Goal: Task Accomplishment & Management: Use online tool/utility

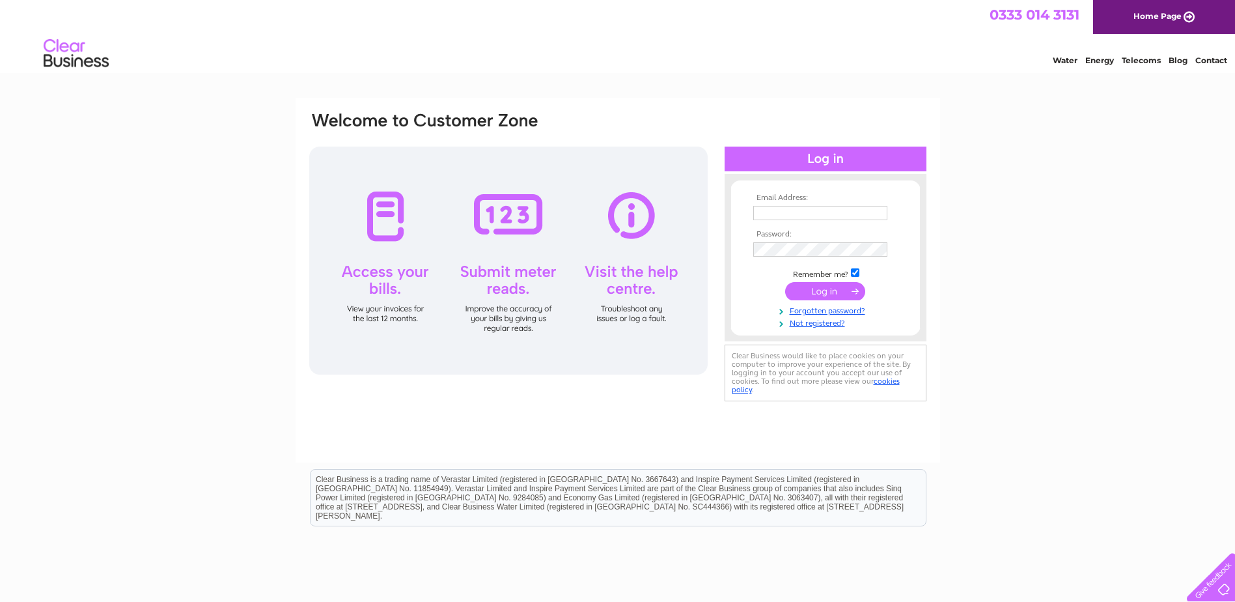
click at [770, 216] on input "text" at bounding box center [820, 213] width 134 height 14
type input "[EMAIL_ADDRESS][DOMAIN_NAME]"
click at [785, 283] on input "submit" at bounding box center [825, 292] width 80 height 18
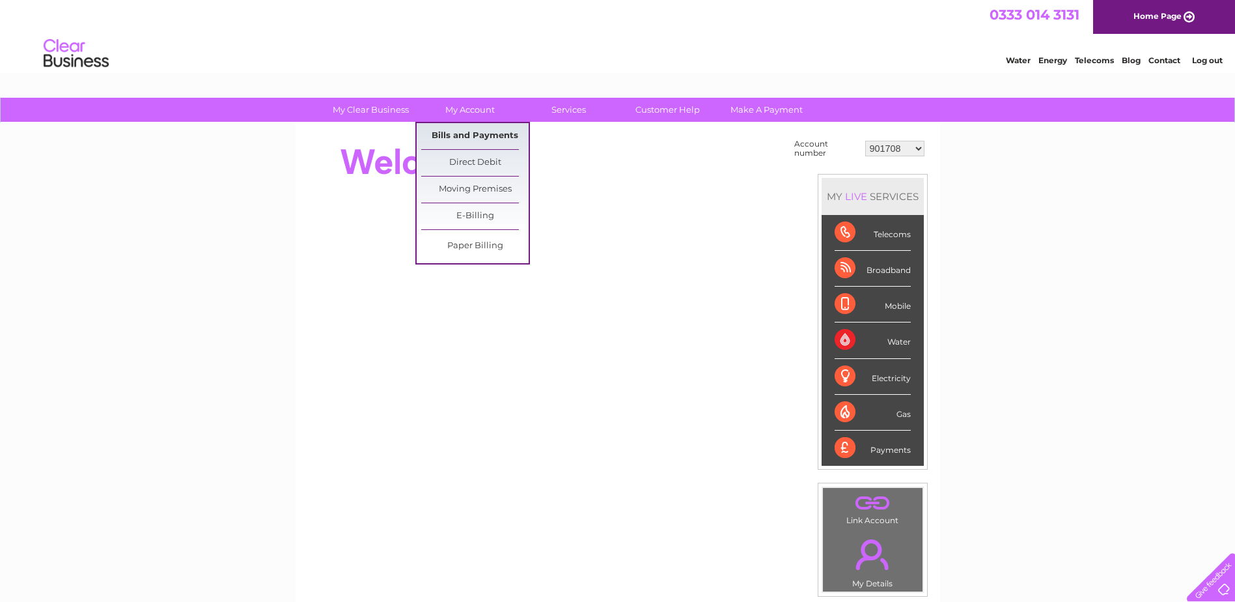
click at [456, 130] on link "Bills and Payments" at bounding box center [474, 136] width 107 height 26
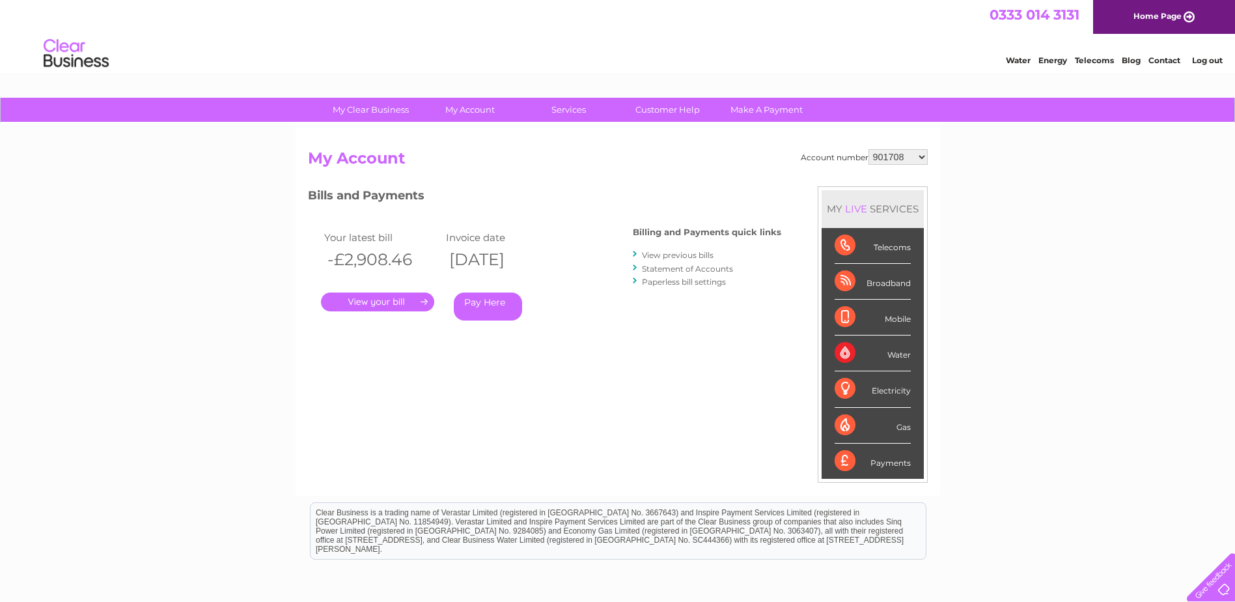
click at [921, 154] on select "901708 1134800 30277241" at bounding box center [898, 157] width 59 height 16
select select "30277241"
click at [869, 149] on select "901708 1134800 30277241" at bounding box center [898, 157] width 59 height 16
click at [593, 139] on div "Account number 901708 1134800 30277241 My Account MY LIVE SERVICES Telecoms Bro…" at bounding box center [618, 309] width 645 height 372
click at [378, 298] on link "." at bounding box center [377, 301] width 113 height 19
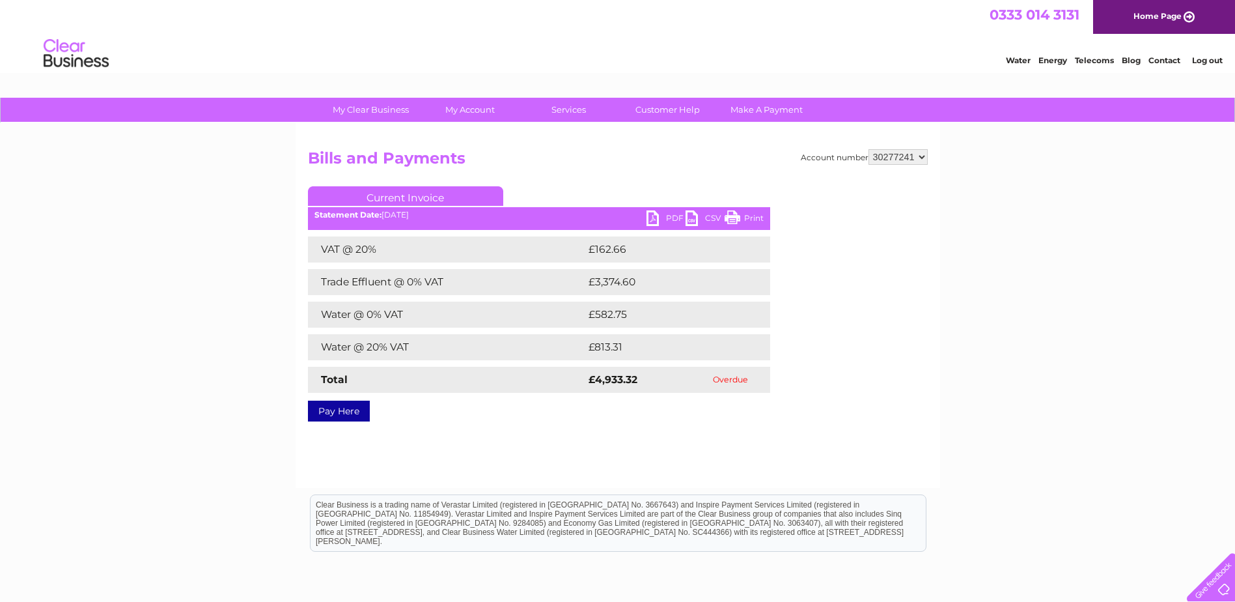
click at [652, 216] on link "PDF" at bounding box center [666, 219] width 39 height 19
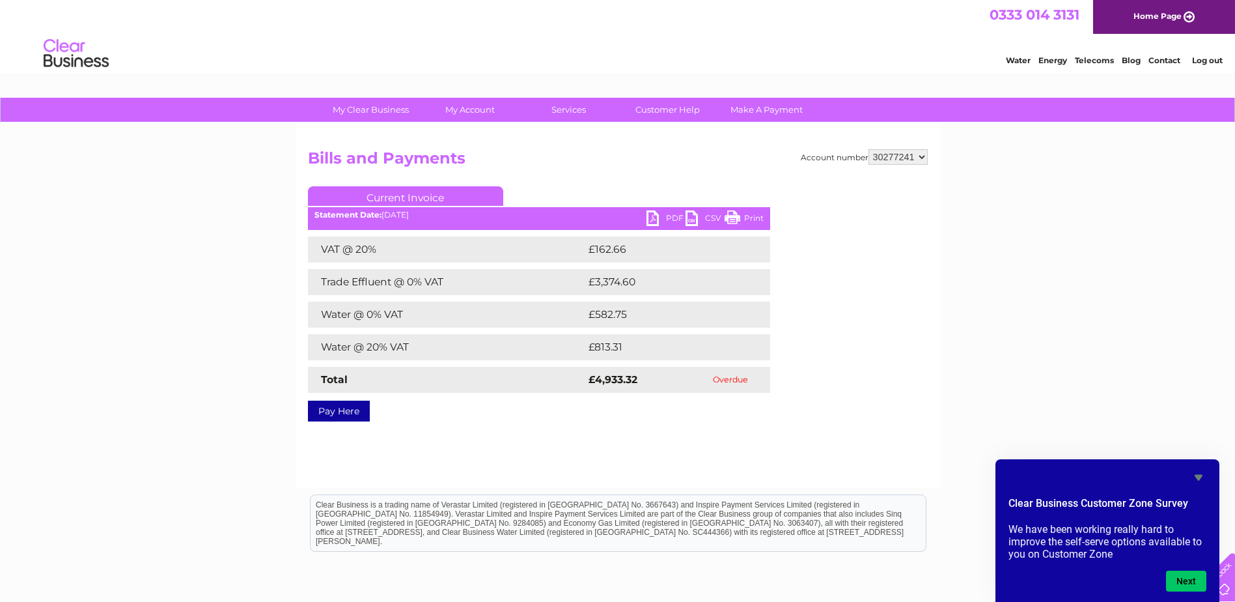
click at [1020, 58] on link "Water" at bounding box center [1018, 60] width 25 height 10
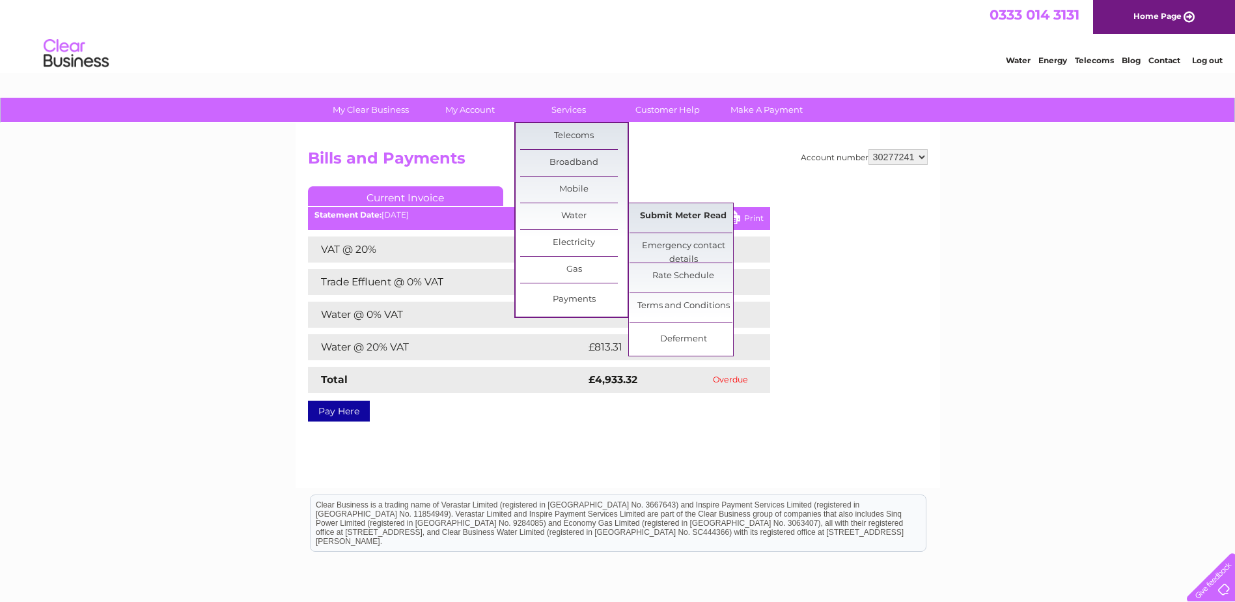
click at [685, 209] on link "Submit Meter Read" at bounding box center [683, 216] width 107 height 26
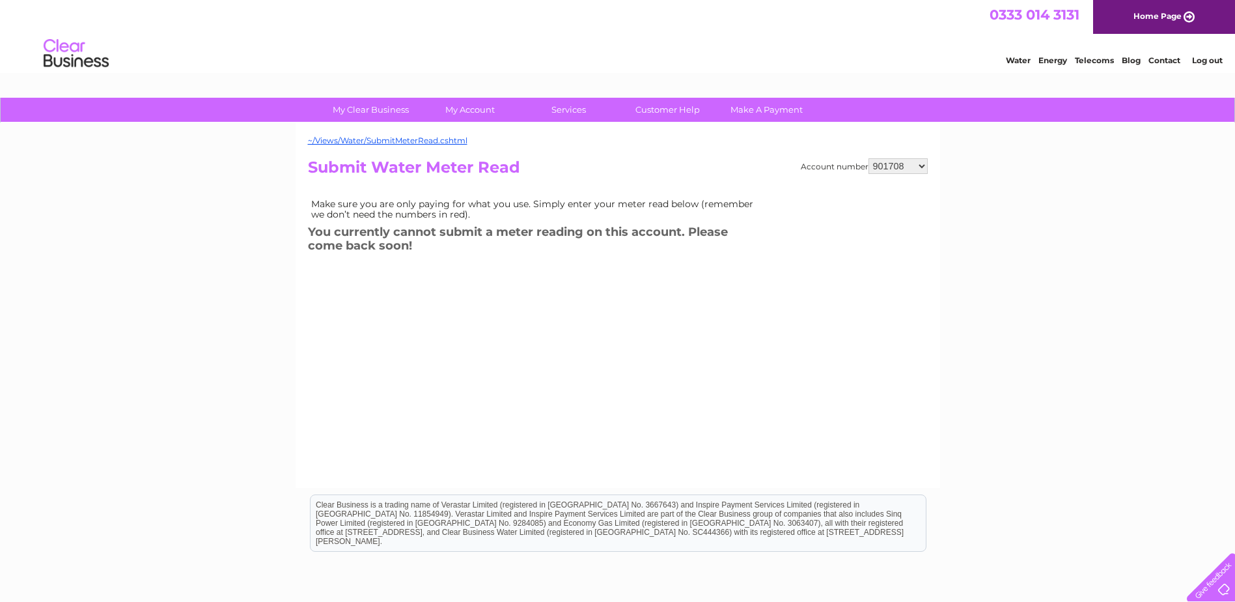
click at [919, 164] on select "901708 1134800 30277241" at bounding box center [898, 166] width 59 height 16
select select "30277241"
click at [869, 158] on select "901708 1134800 30277241" at bounding box center [898, 166] width 59 height 16
click at [787, 277] on div "~/Views/Water/SubmitMeterRead.cshtml Account number 901708 1134800 30277241 Sub…" at bounding box center [618, 305] width 645 height 365
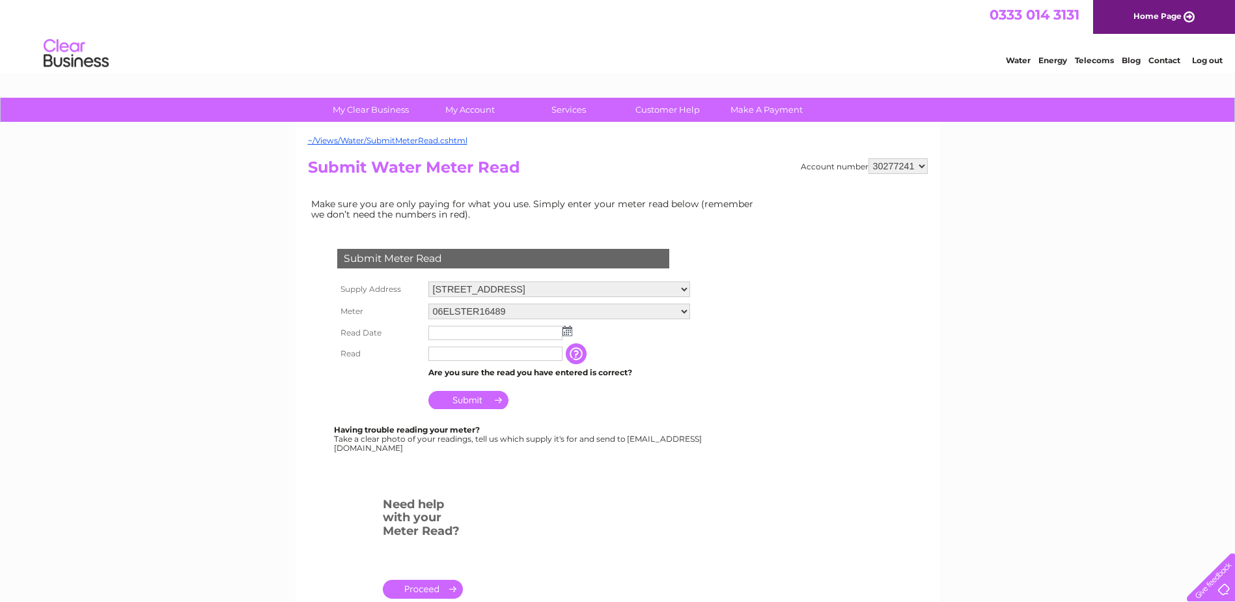
click at [566, 328] on img at bounding box center [568, 331] width 10 height 10
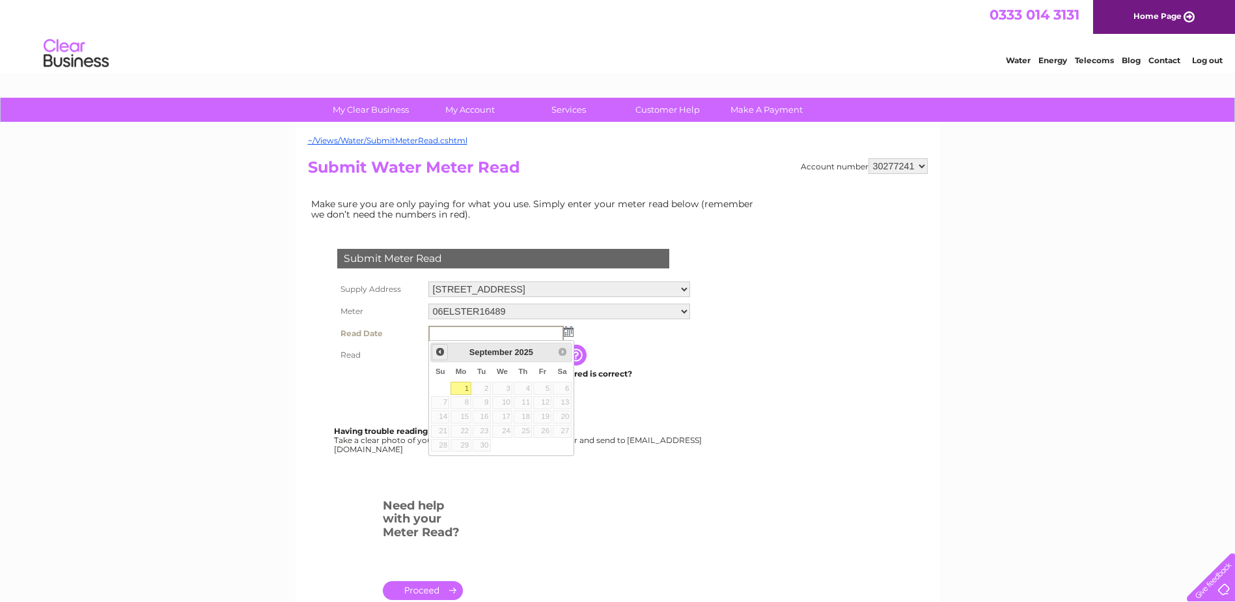
click at [440, 352] on span "Prev" at bounding box center [440, 351] width 10 height 10
click at [549, 440] on link "29" at bounding box center [542, 445] width 18 height 13
type input "2025/08/29"
click at [446, 348] on input "text" at bounding box center [495, 354] width 135 height 16
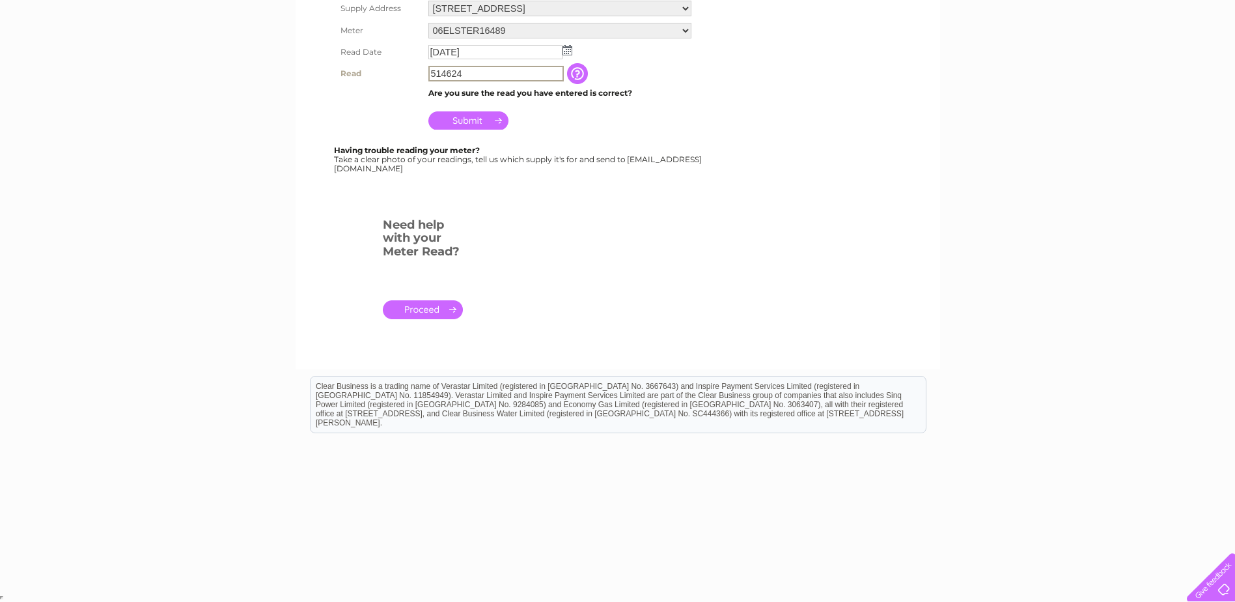
type input "514624"
click at [469, 117] on input "Submit" at bounding box center [468, 120] width 80 height 18
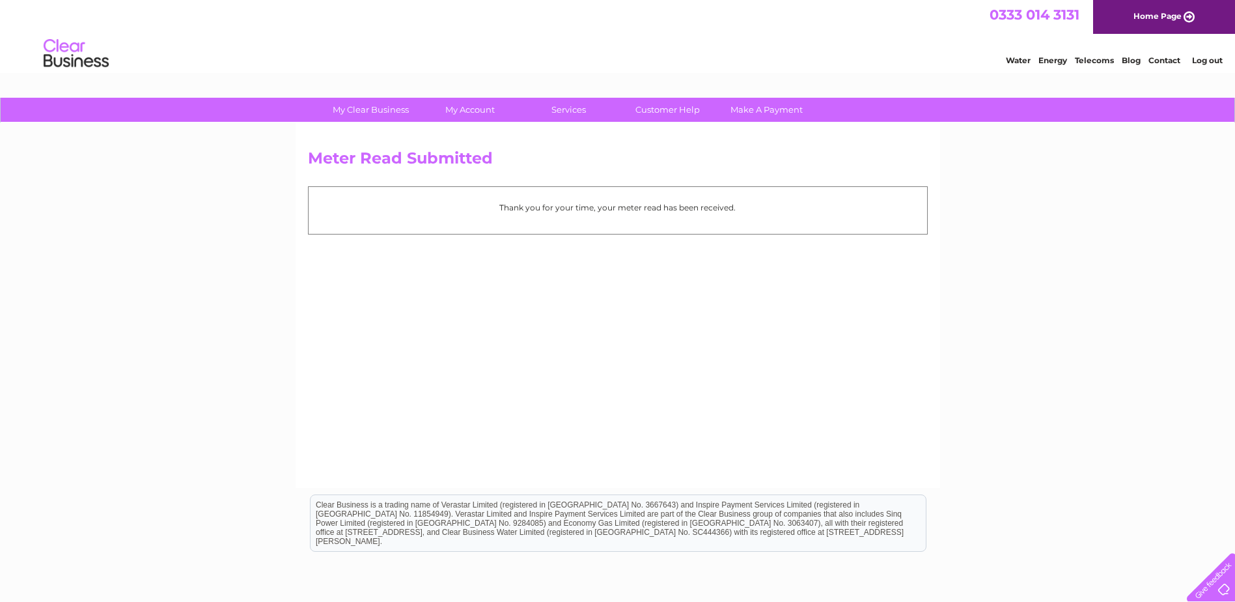
click at [1210, 56] on link "Log out" at bounding box center [1207, 60] width 31 height 10
